Goal: Navigation & Orientation: Understand site structure

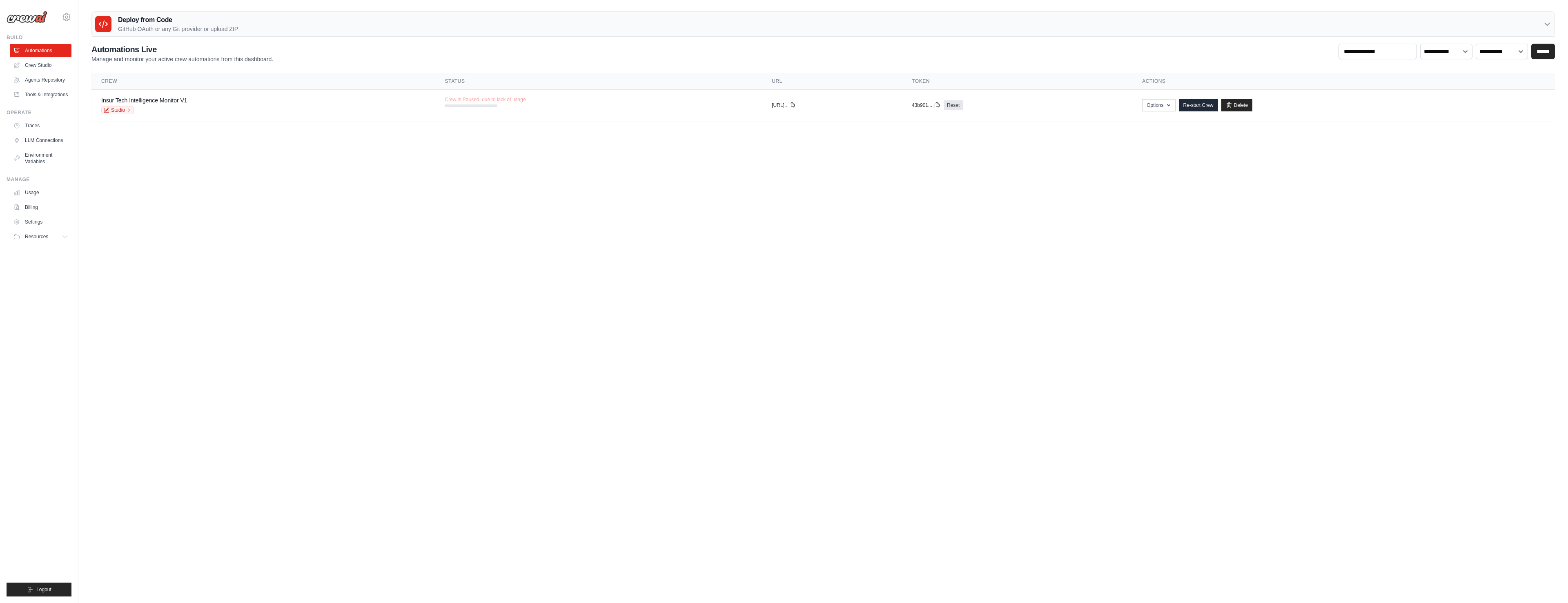
click at [156, 28] on p "GitHub OAuth or any Git provider or upload ZIP" at bounding box center [178, 29] width 120 height 8
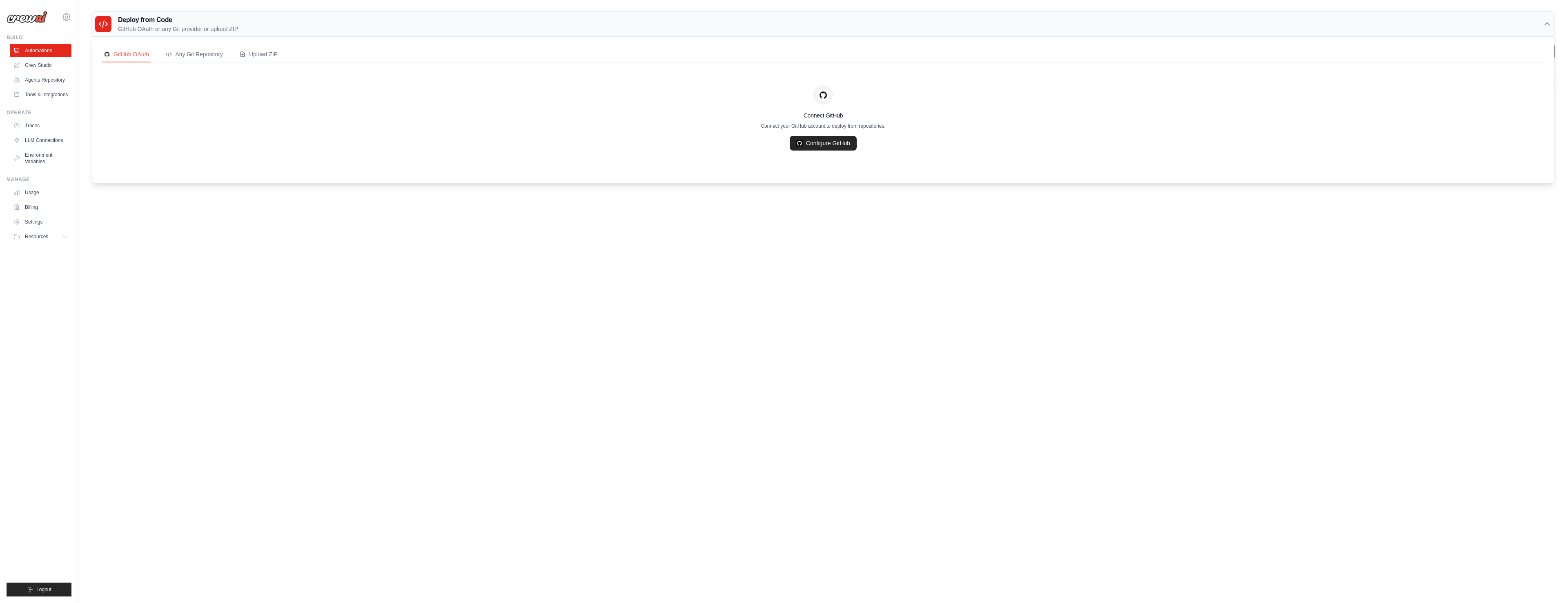
click at [156, 28] on p "GitHub OAuth or any Git provider or upload ZIP" at bounding box center [178, 29] width 120 height 8
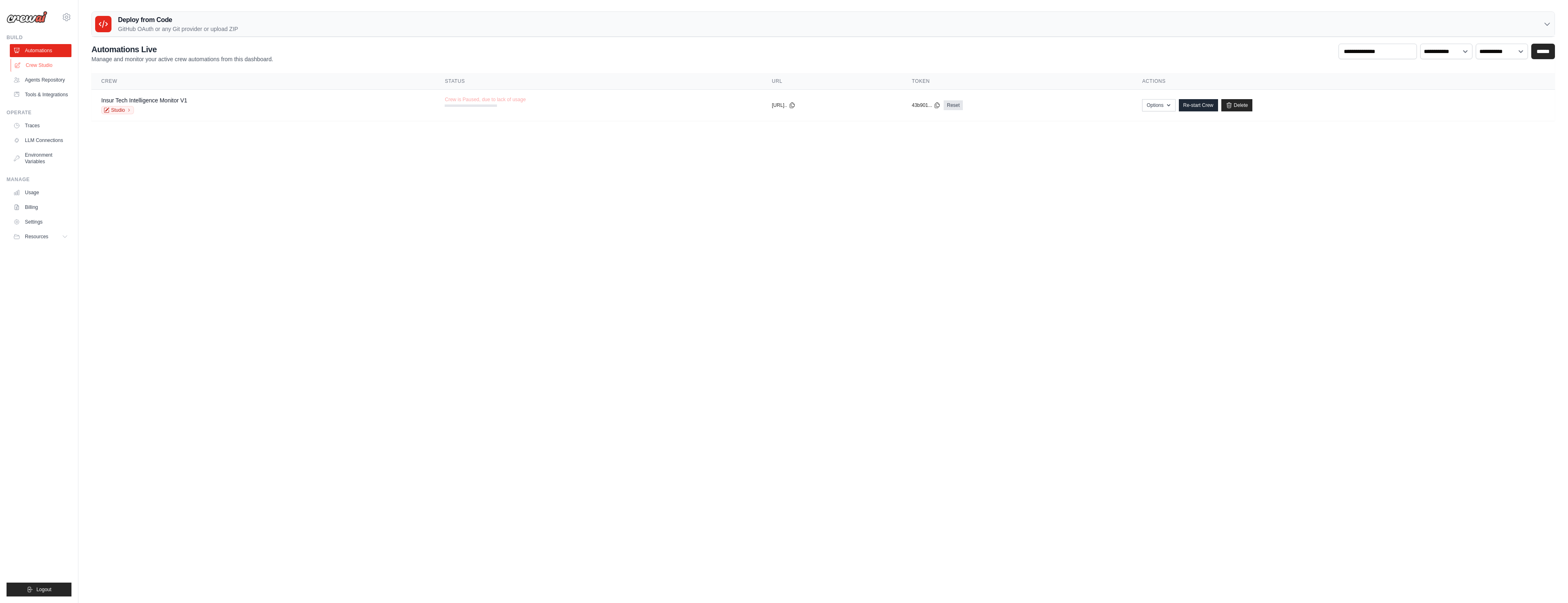
click at [29, 63] on link "Crew Studio" at bounding box center [41, 65] width 61 height 13
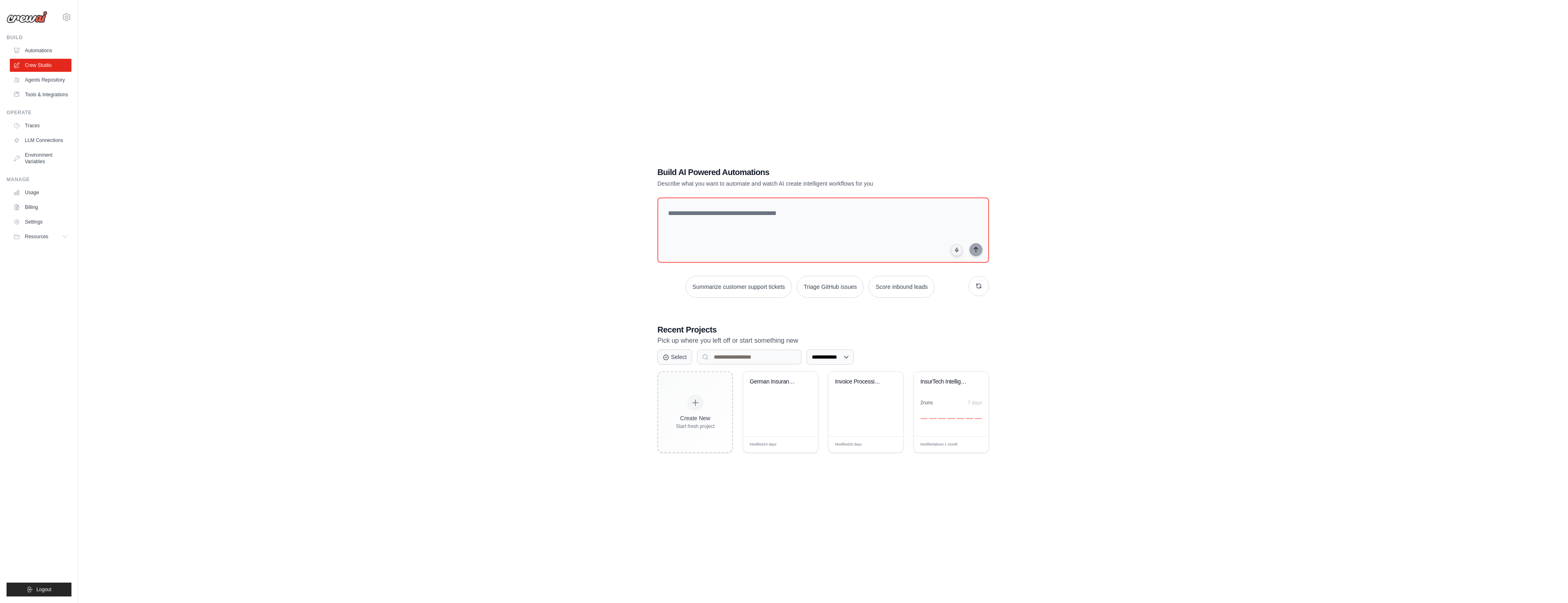
click at [33, 83] on link "Agents Repository" at bounding box center [40, 80] width 61 height 13
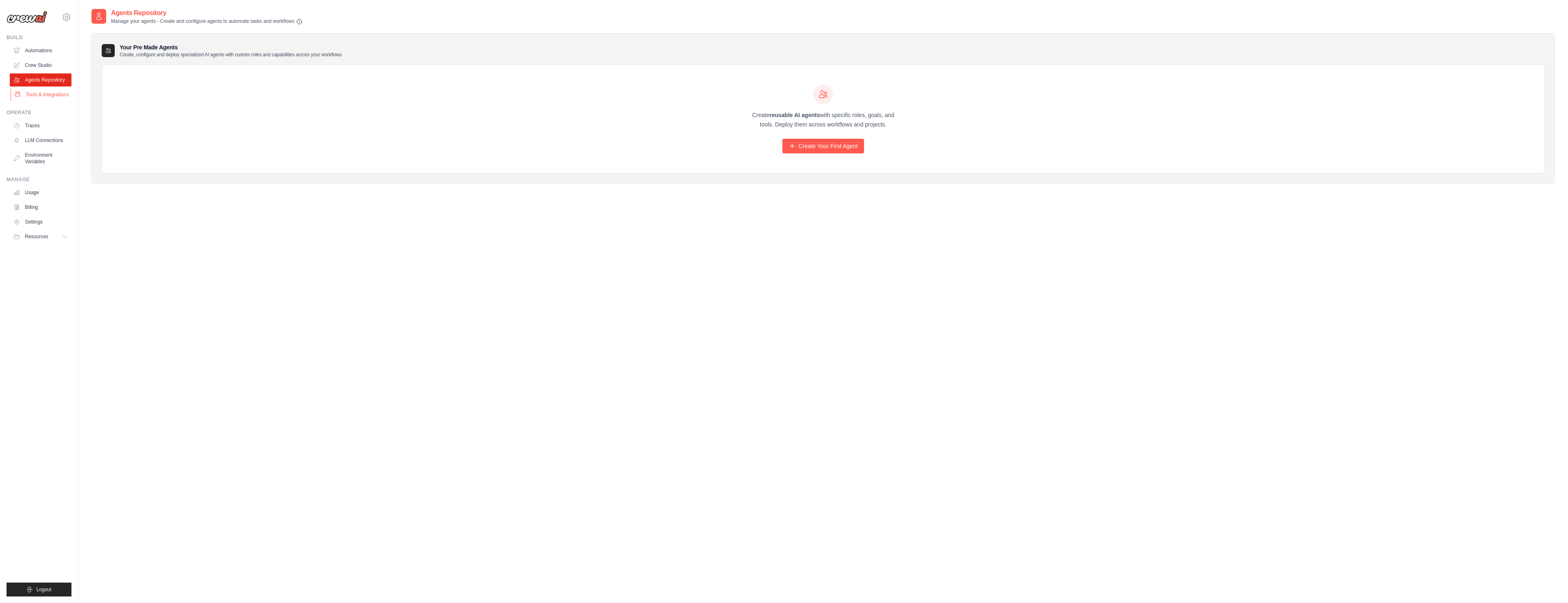
click at [52, 94] on link "Tools & Integrations" at bounding box center [41, 94] width 61 height 13
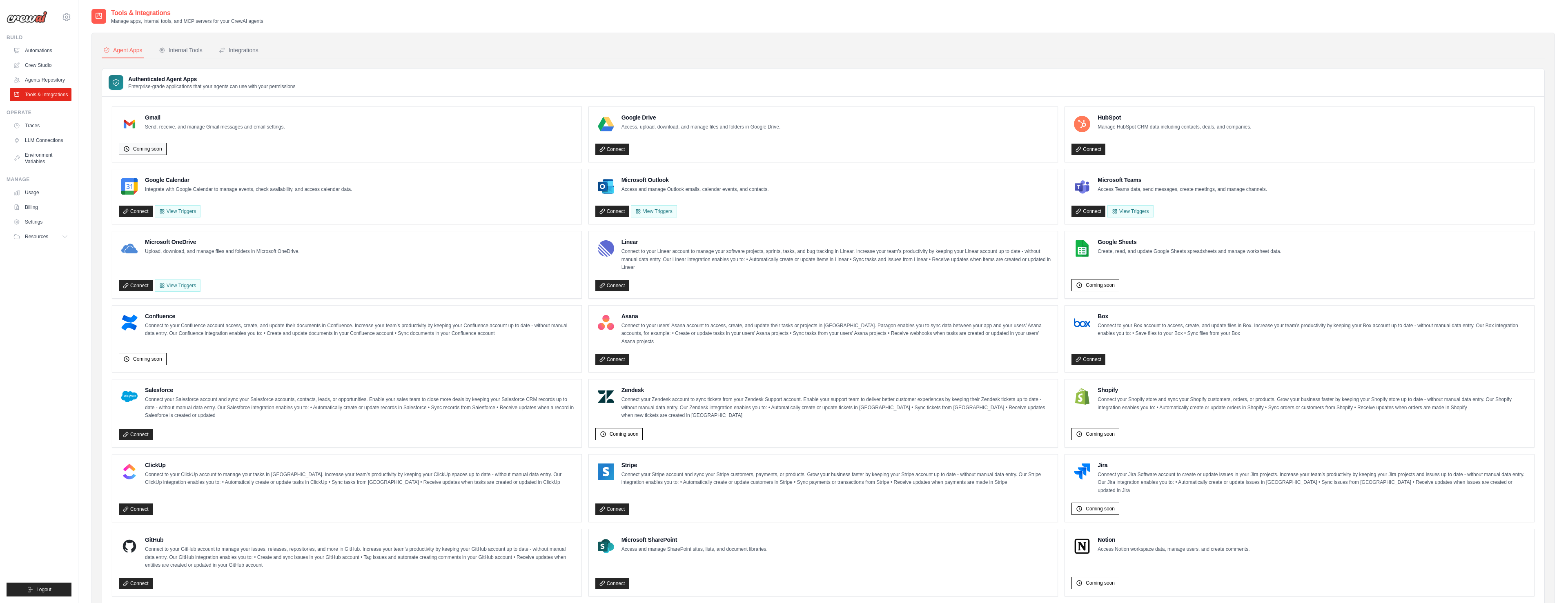
click at [149, 150] on span "Coming soon" at bounding box center [148, 148] width 29 height 7
click at [197, 128] on p "Send, receive, and manage Gmail messages and email settings." at bounding box center [215, 127] width 140 height 8
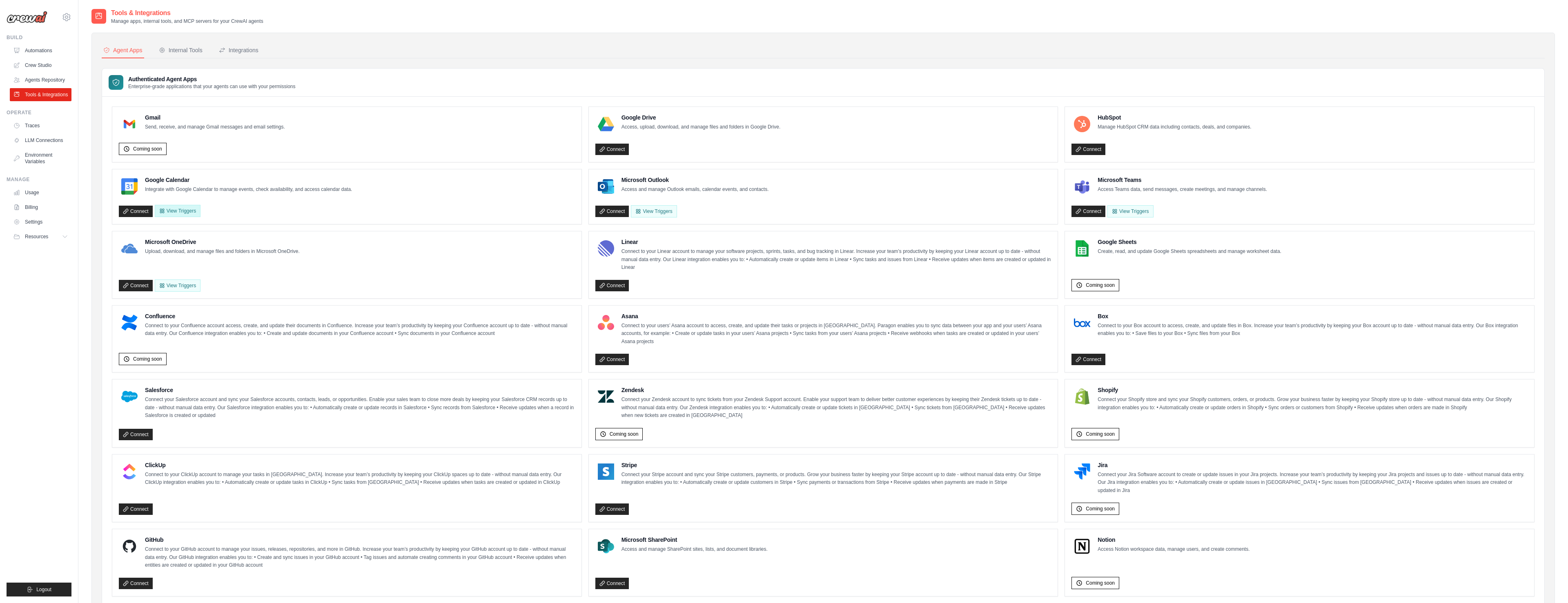
click at [173, 212] on button "View Triggers" at bounding box center [177, 211] width 46 height 12
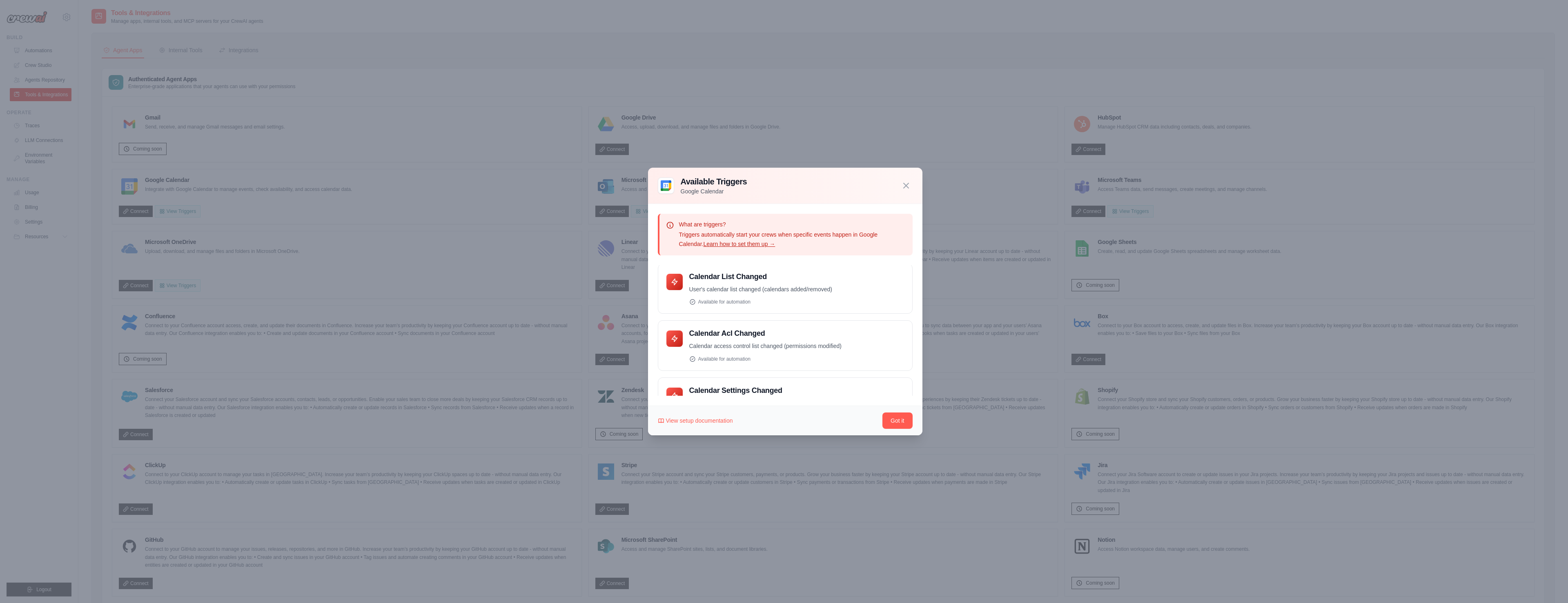
scroll to position [90, 0]
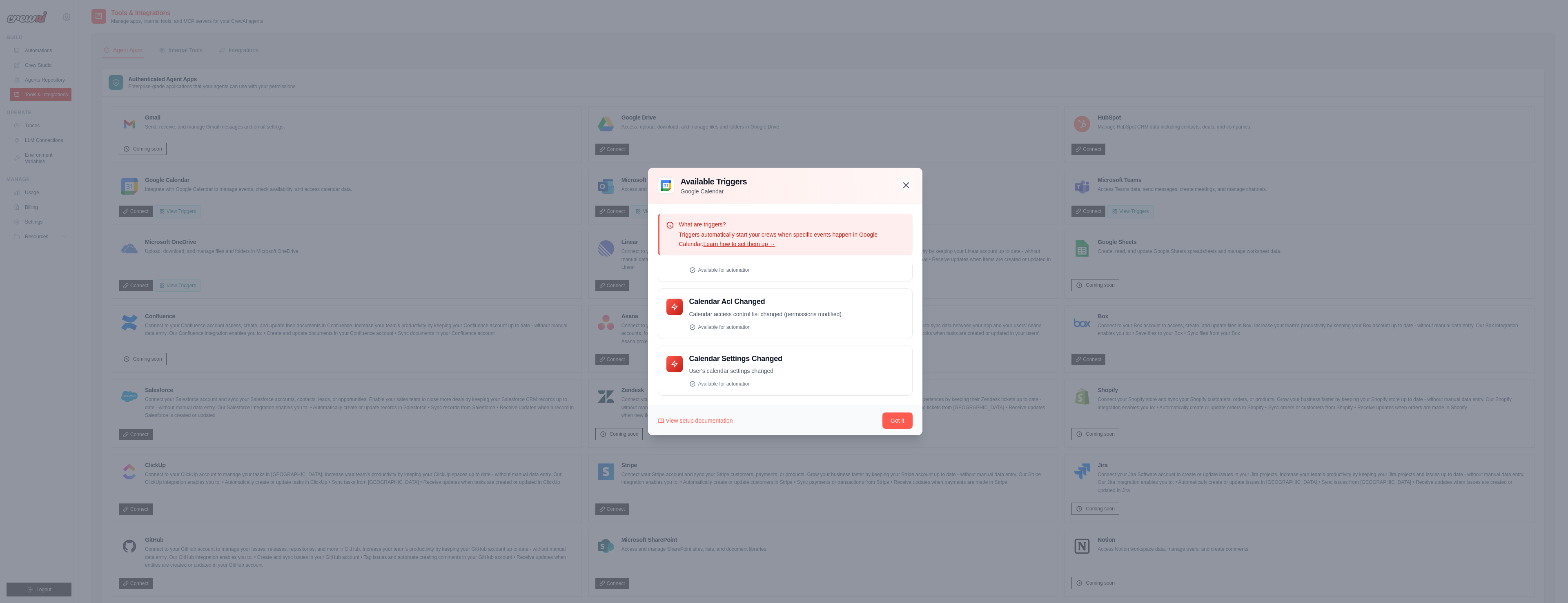
click at [906, 186] on icon "button" at bounding box center [906, 186] width 5 height 5
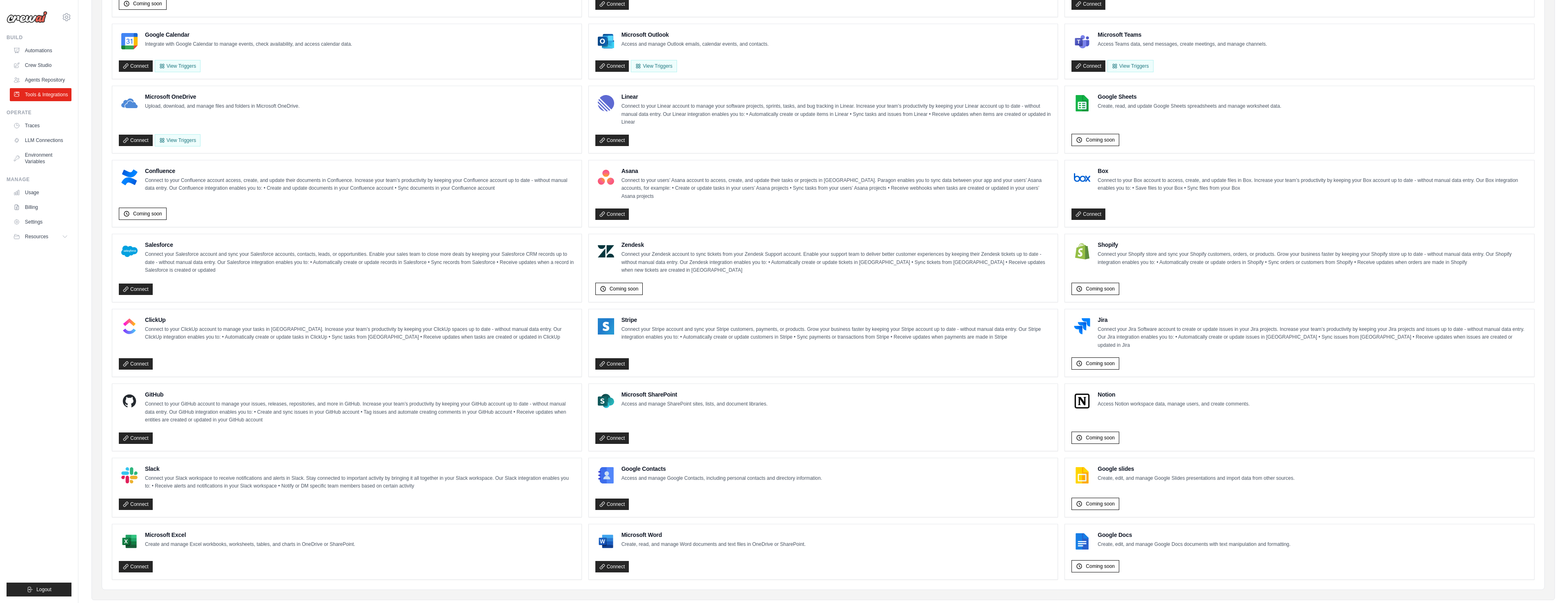
scroll to position [0, 0]
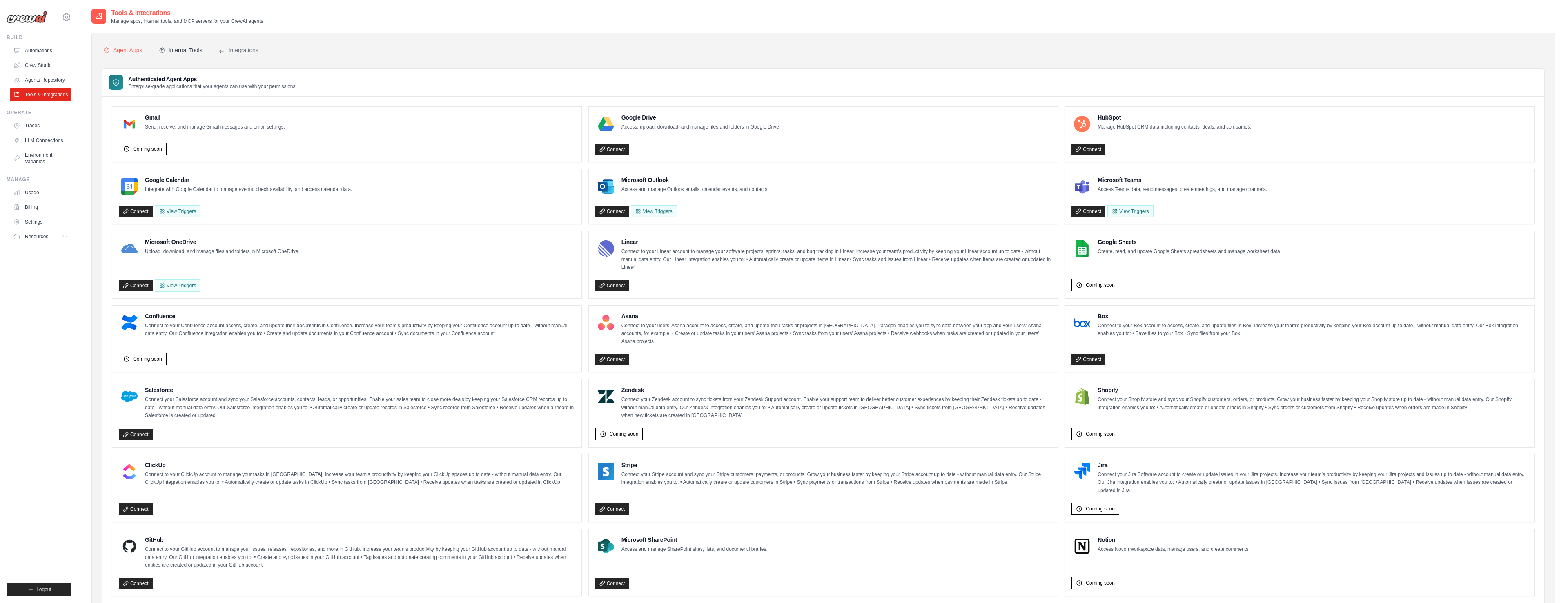
click at [179, 47] on div "Internal Tools" at bounding box center [181, 50] width 44 height 8
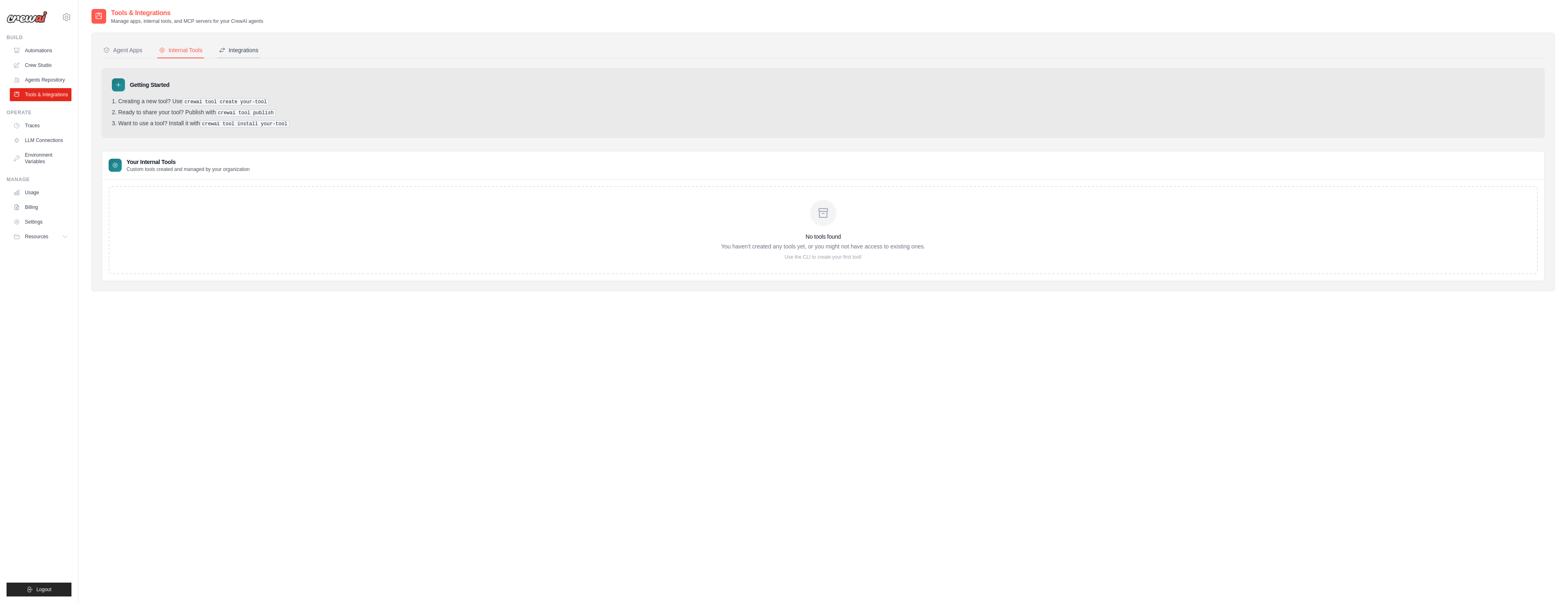
click at [233, 54] on div "Integrations" at bounding box center [239, 50] width 40 height 8
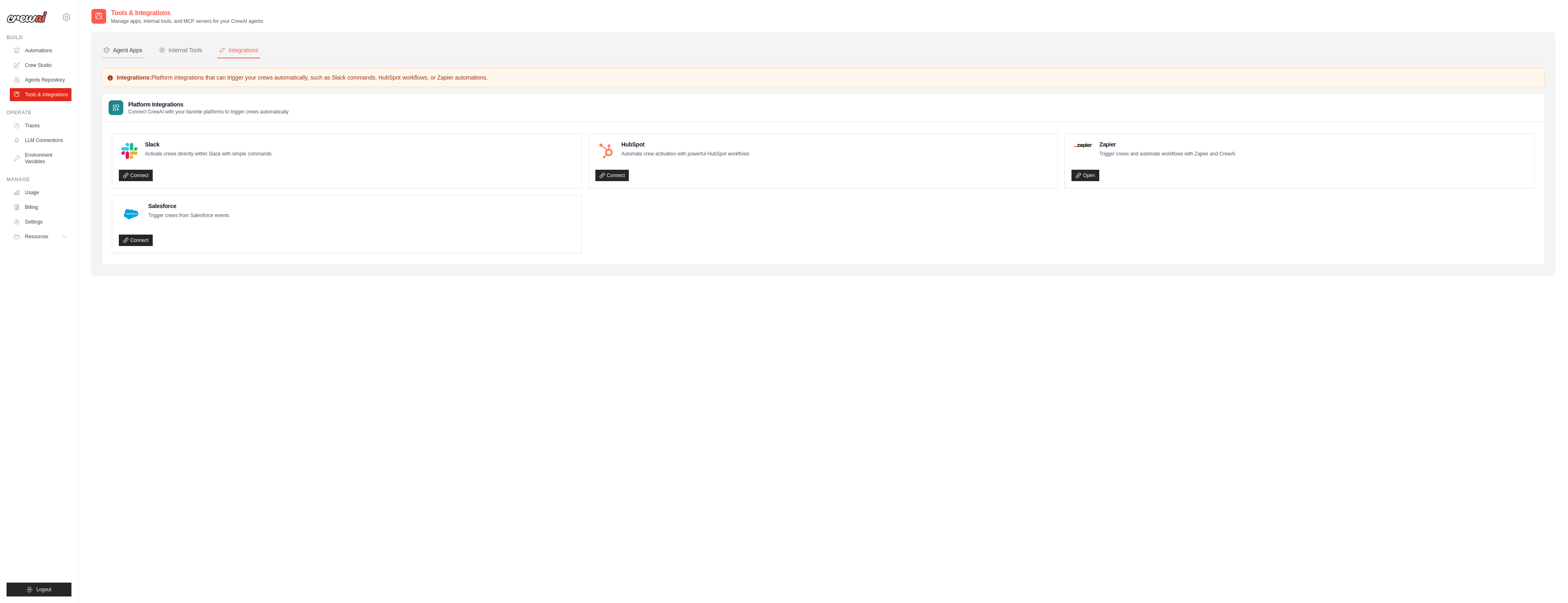
click at [133, 56] on button "Agent Apps" at bounding box center [123, 50] width 43 height 15
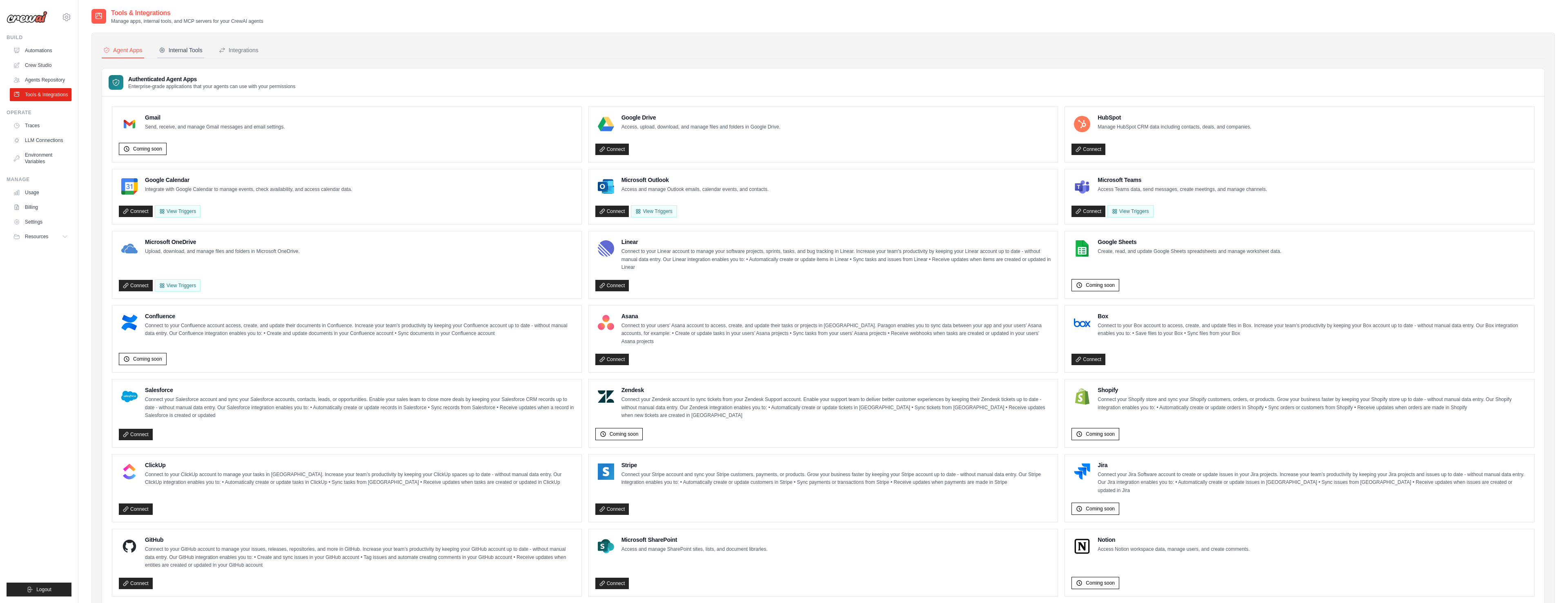
click at [186, 56] on button "Internal Tools" at bounding box center [180, 50] width 47 height 15
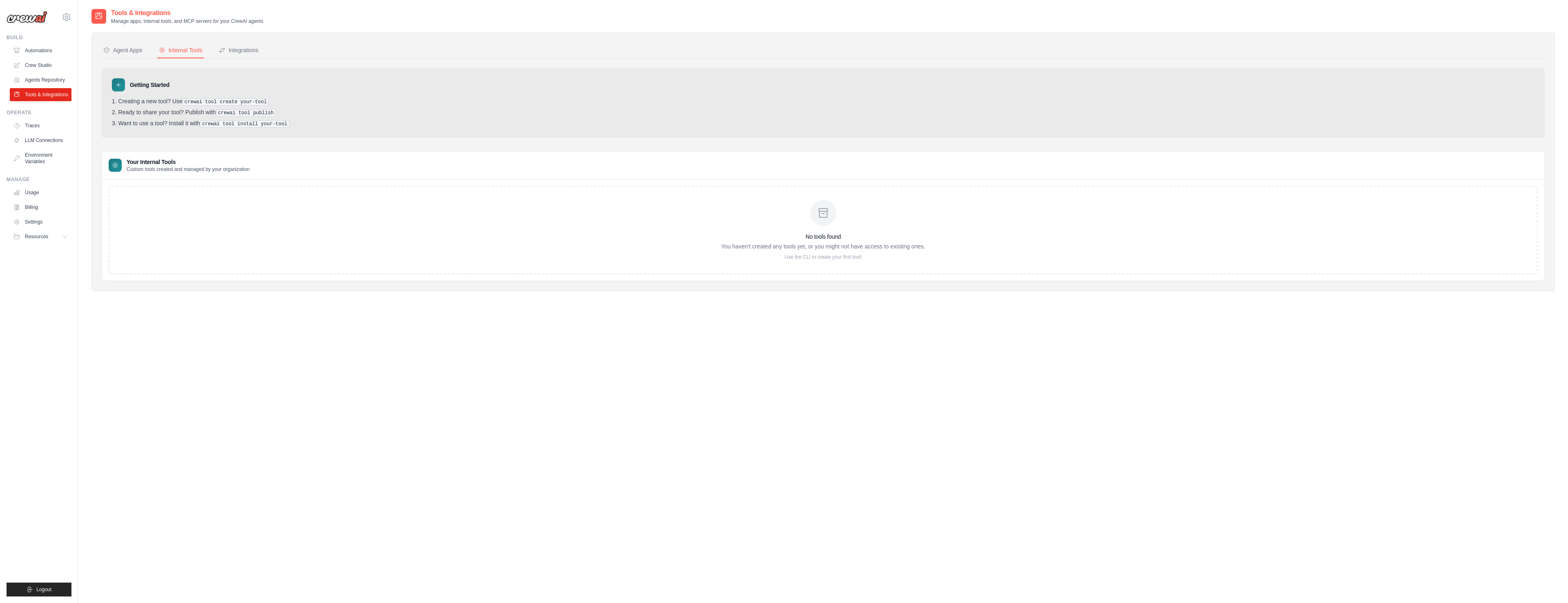
click at [114, 38] on div "Agent Apps Internal Tools Integrations Authenticated Agent Apps Enterprise-grad…" at bounding box center [823, 162] width 1463 height 259
click at [108, 48] on icon at bounding box center [107, 50] width 5 height 5
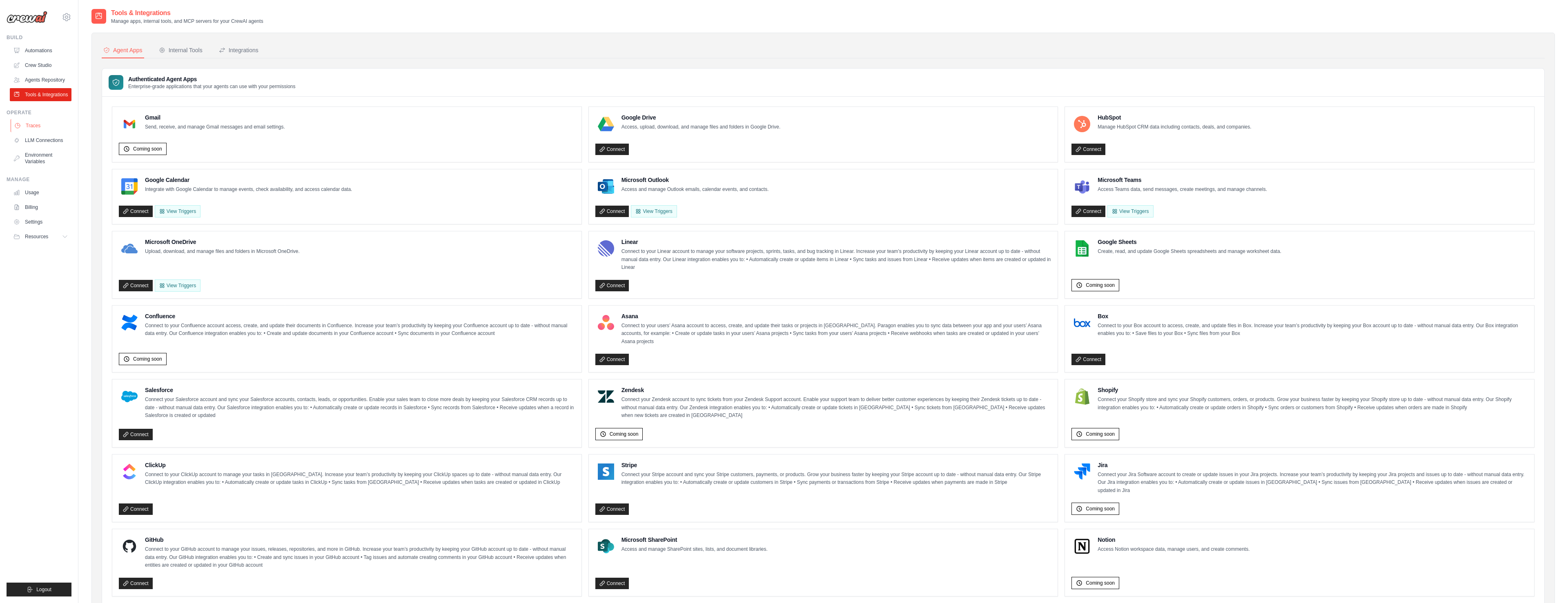
click at [27, 122] on link "Traces" at bounding box center [41, 125] width 61 height 13
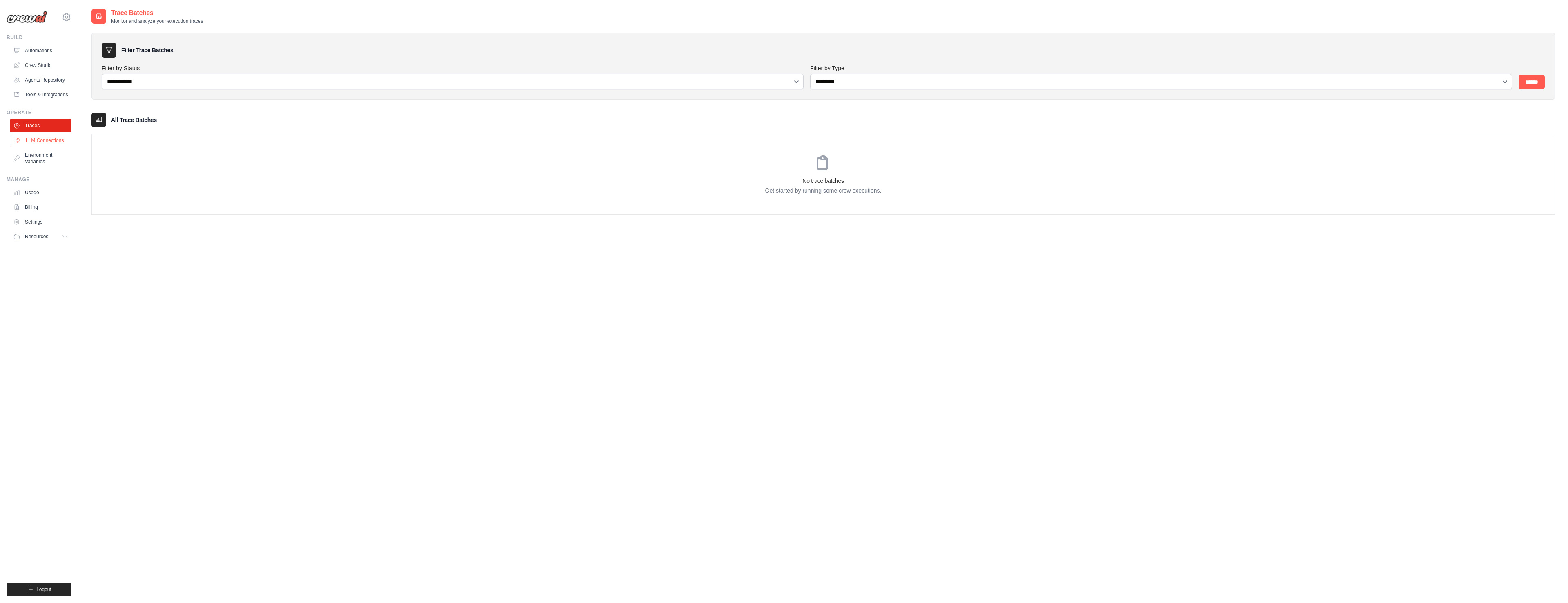
click at [46, 139] on link "LLM Connections" at bounding box center [41, 140] width 61 height 13
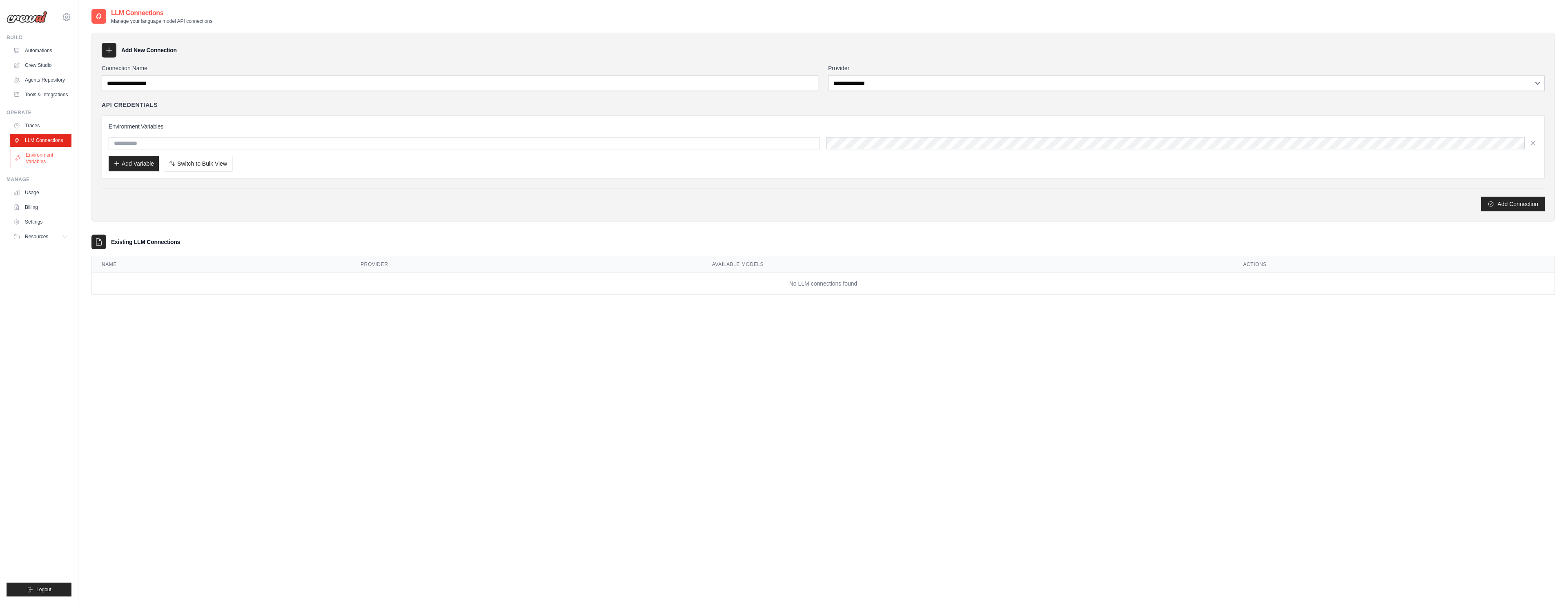
click at [40, 156] on link "Environment Variables" at bounding box center [41, 158] width 61 height 19
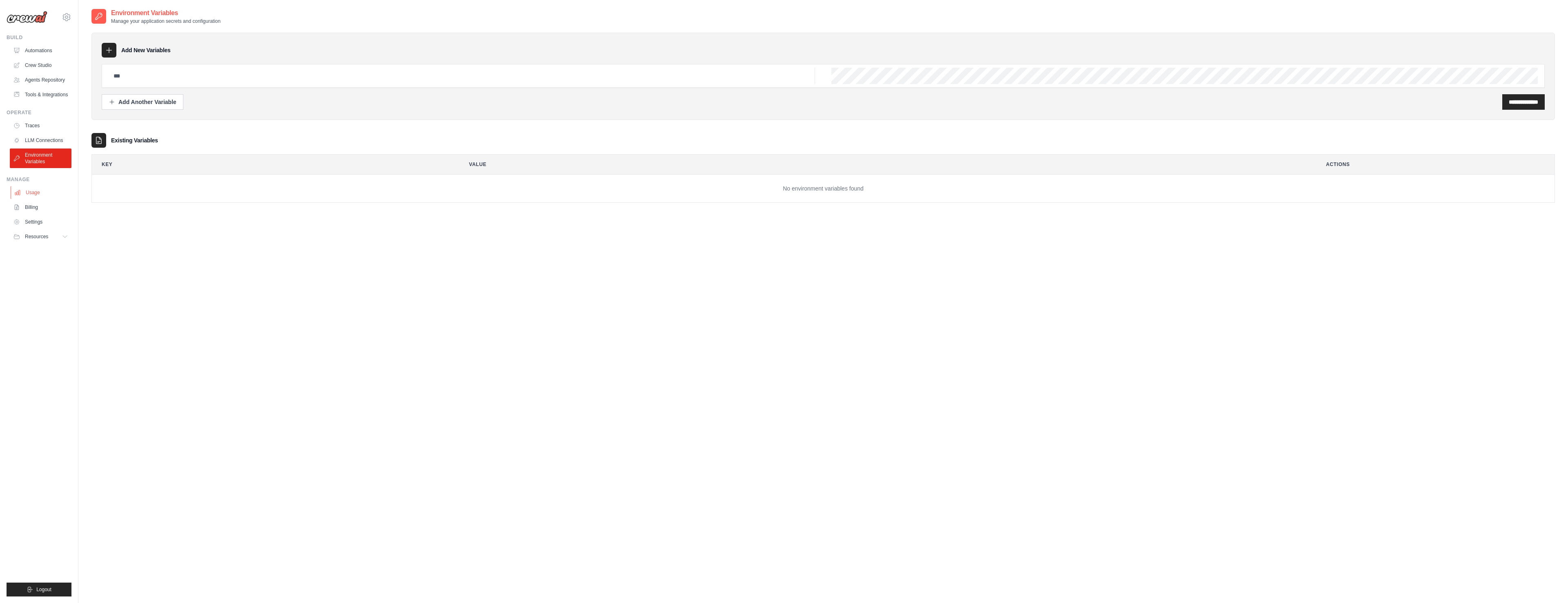
click at [35, 191] on link "Usage" at bounding box center [41, 192] width 61 height 13
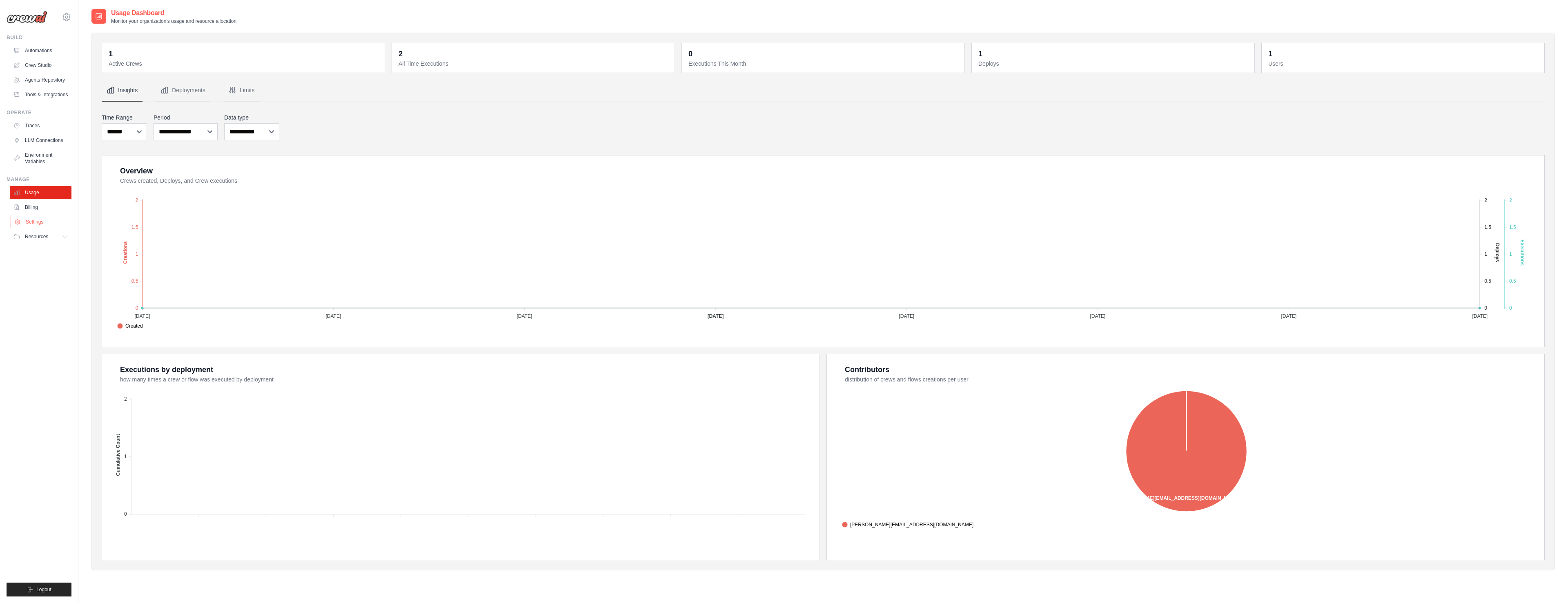
click at [32, 215] on link "Settings" at bounding box center [41, 221] width 61 height 13
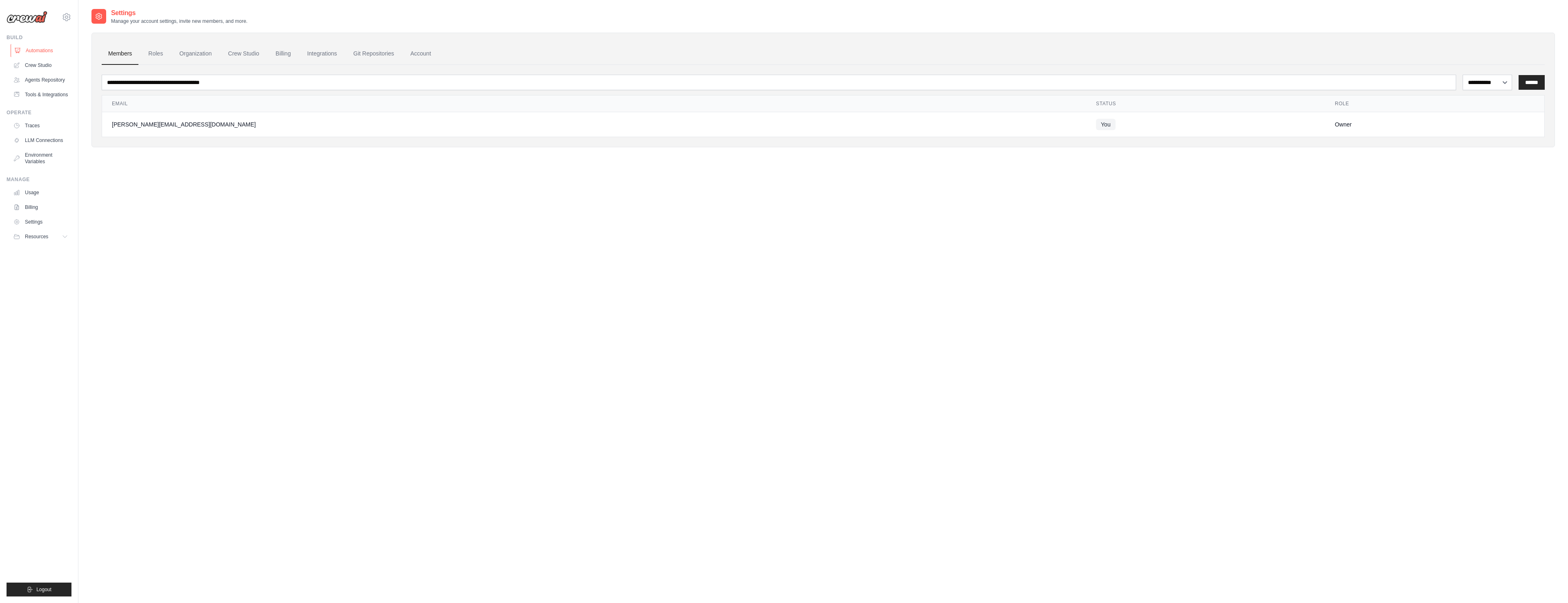
click at [43, 49] on link "Automations" at bounding box center [41, 50] width 61 height 13
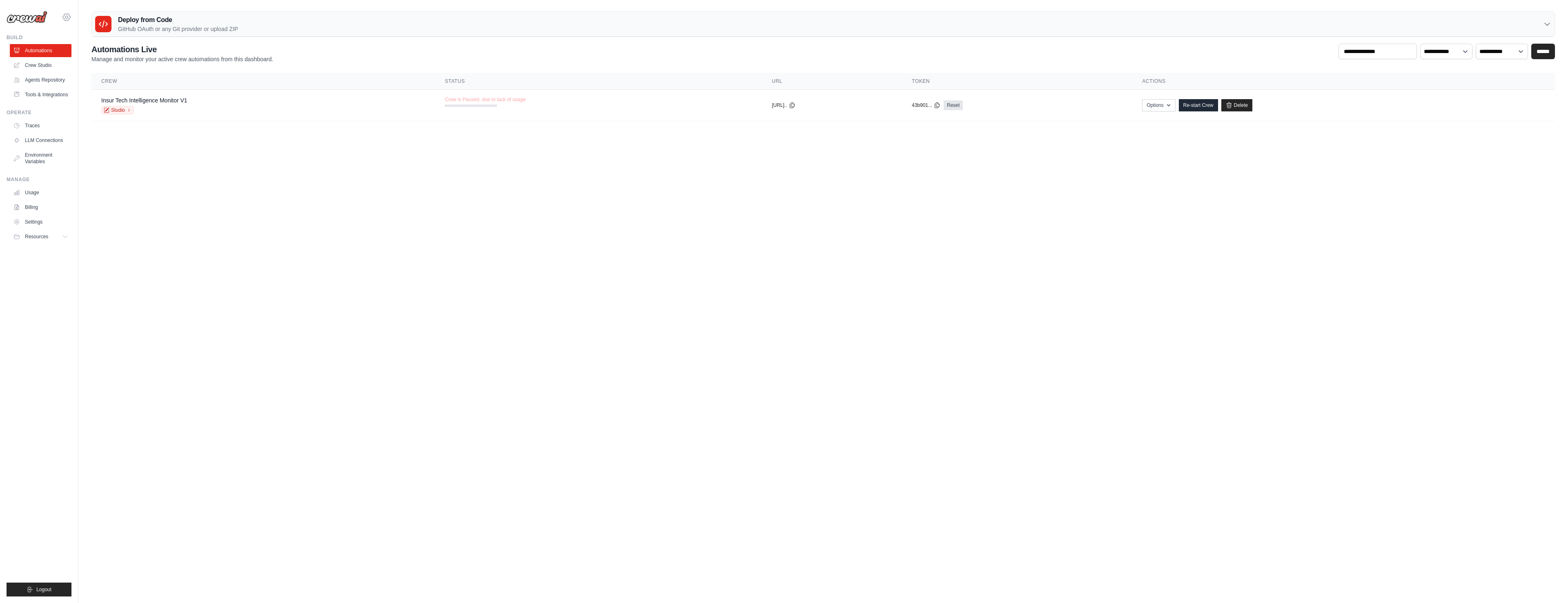
click at [68, 19] on icon at bounding box center [66, 17] width 10 height 10
